Goal: Task Accomplishment & Management: Manage account settings

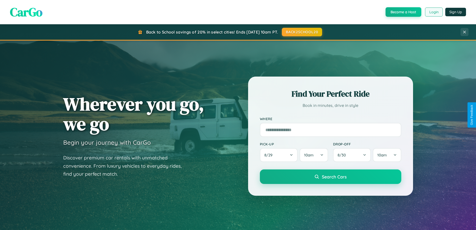
click at [434, 12] on button "Login" at bounding box center [434, 12] width 18 height 9
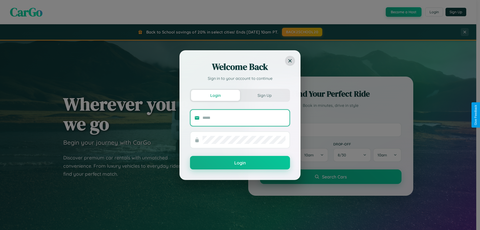
click at [244, 118] on input "text" at bounding box center [244, 118] width 83 height 8
type input "**********"
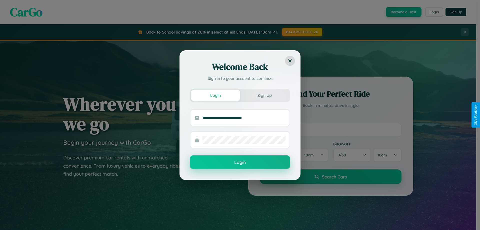
click at [240, 162] on button "Login" at bounding box center [240, 162] width 100 height 14
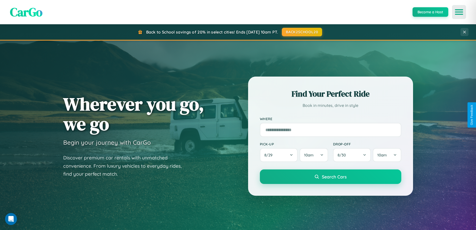
click at [459, 12] on icon "Open menu" at bounding box center [459, 12] width 7 height 5
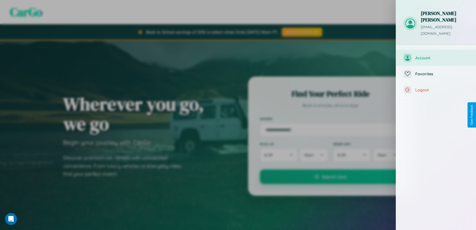
click at [436, 55] on span "Account" at bounding box center [442, 57] width 53 height 5
